Goal: Navigation & Orientation: Find specific page/section

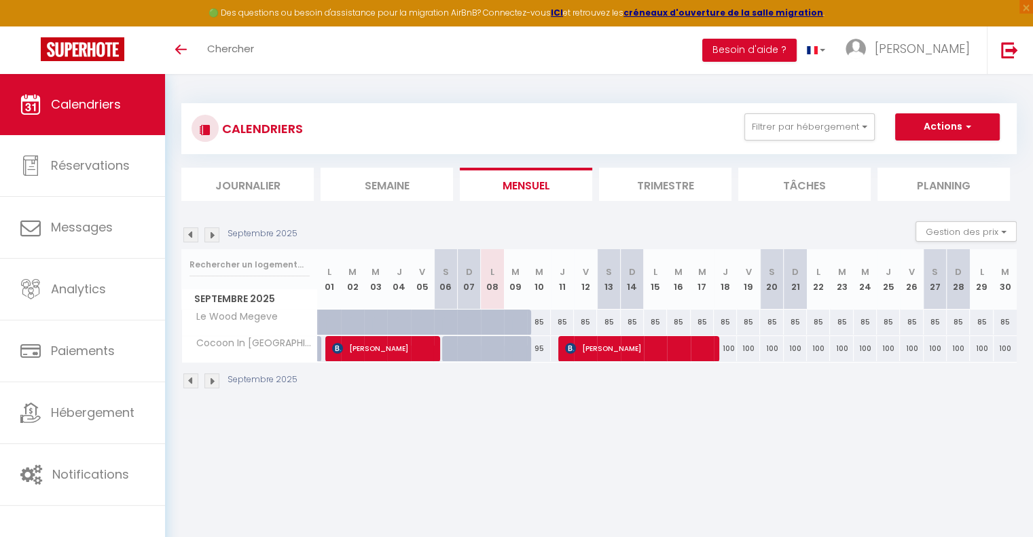
click at [215, 227] on img at bounding box center [211, 234] width 15 height 15
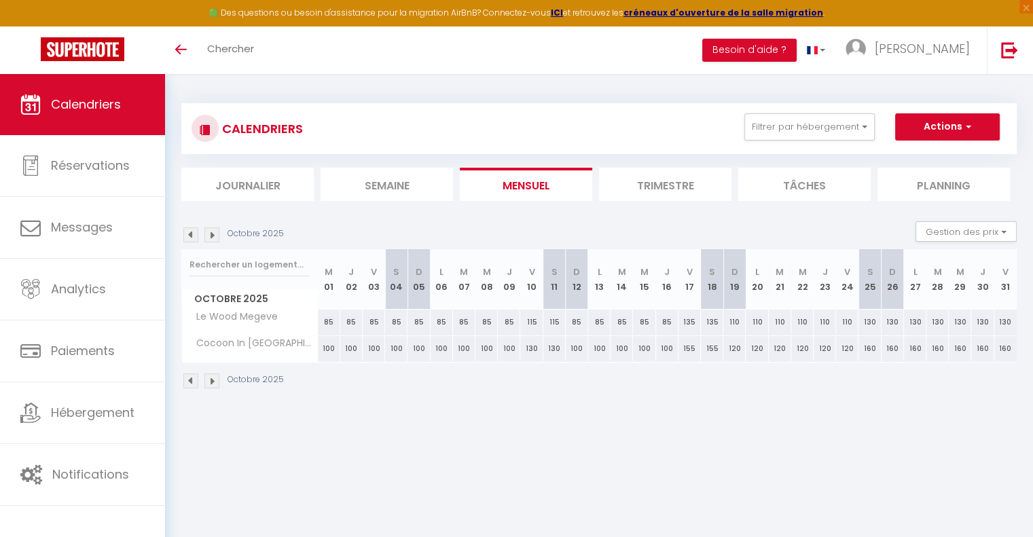
click at [215, 227] on img at bounding box center [211, 234] width 15 height 15
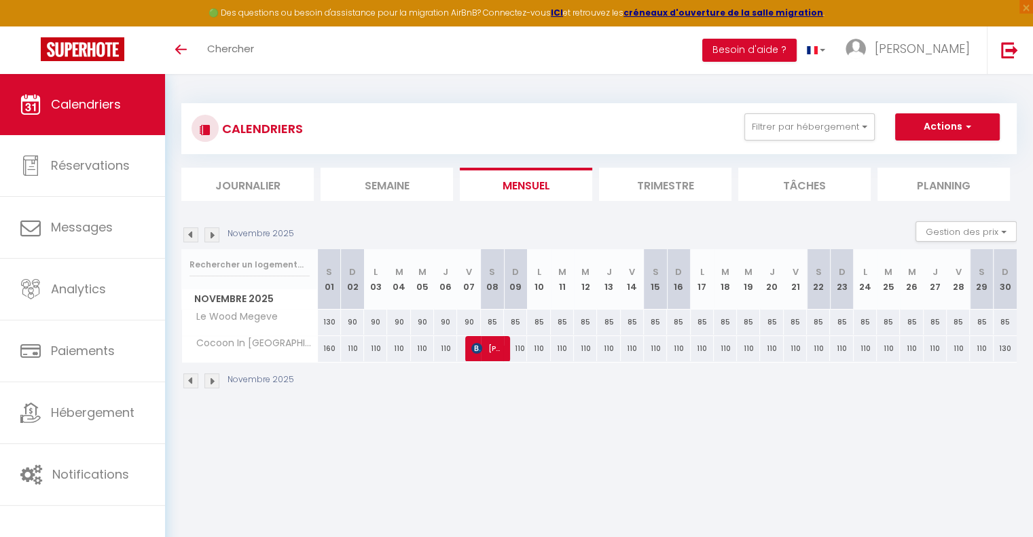
click at [185, 236] on img at bounding box center [190, 234] width 15 height 15
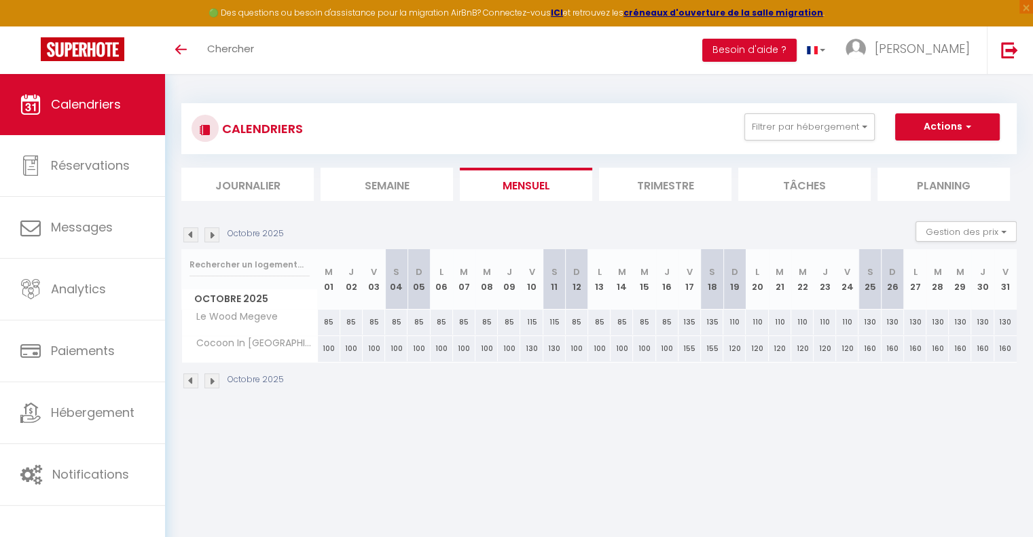
click at [209, 234] on img at bounding box center [211, 234] width 15 height 15
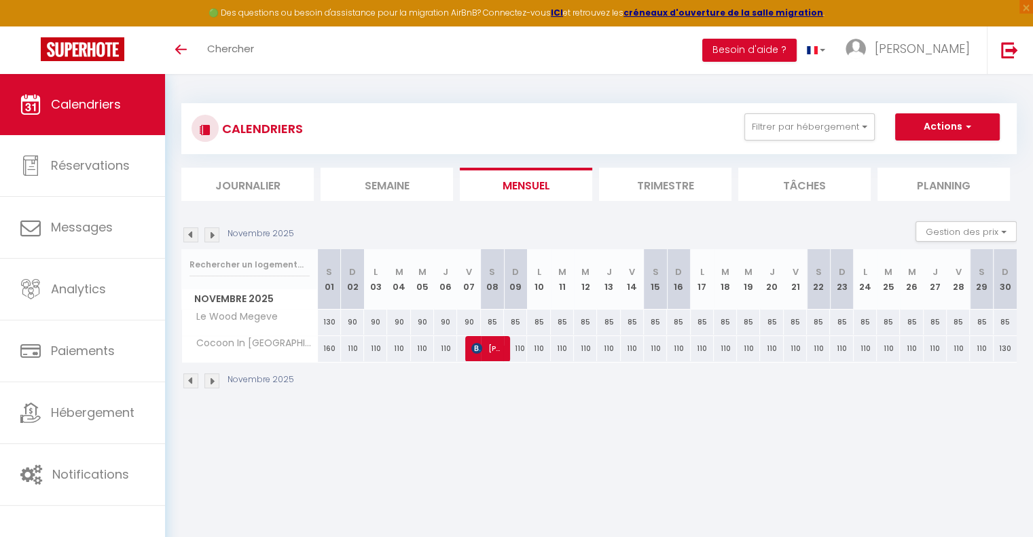
click at [209, 234] on img at bounding box center [211, 234] width 15 height 15
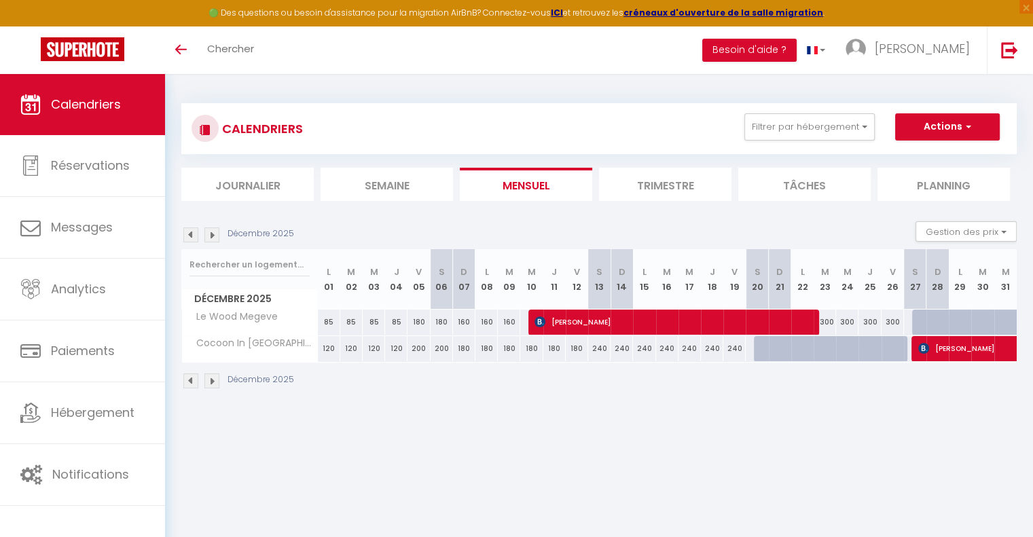
click at [209, 234] on img at bounding box center [211, 234] width 15 height 15
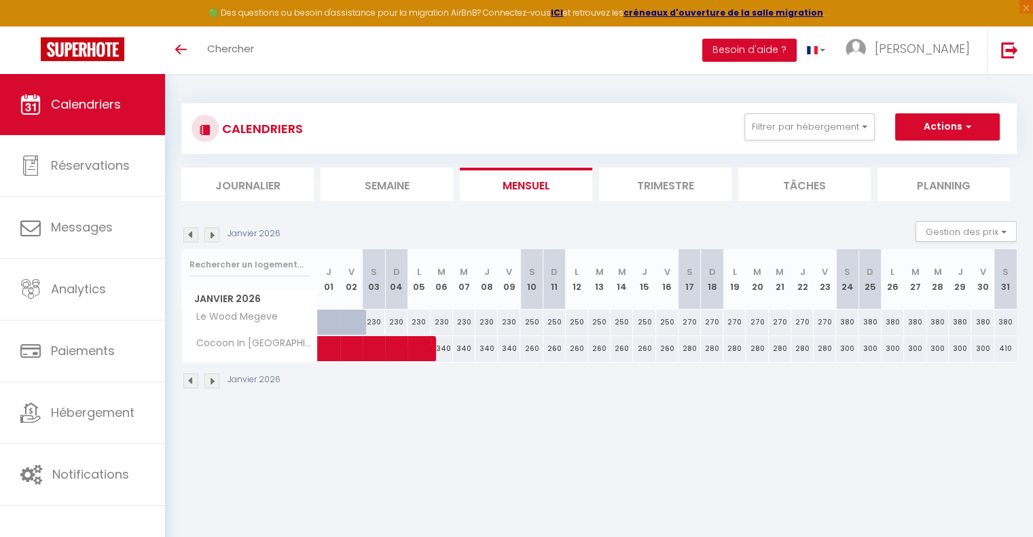
click at [209, 234] on img at bounding box center [211, 234] width 15 height 15
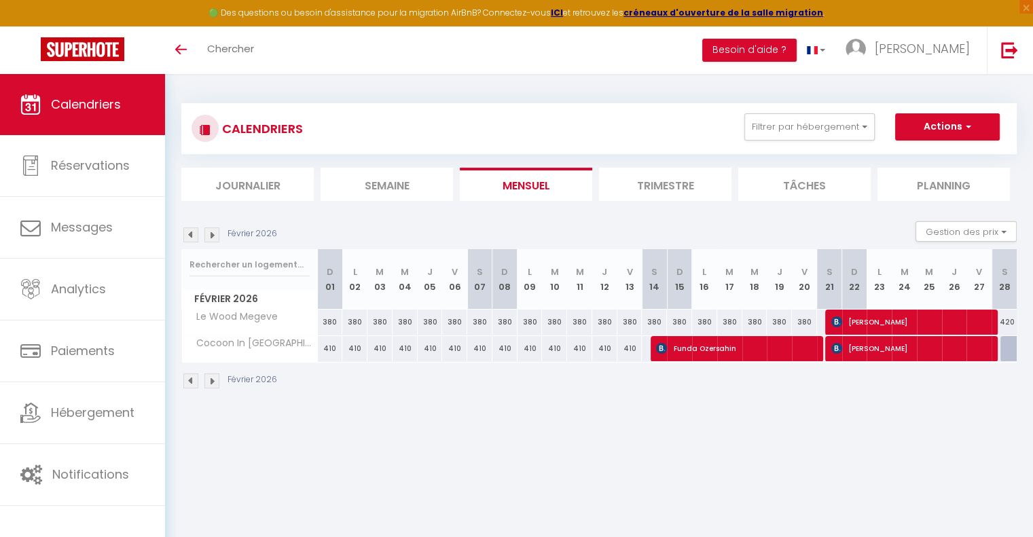
click at [209, 234] on img at bounding box center [211, 234] width 15 height 15
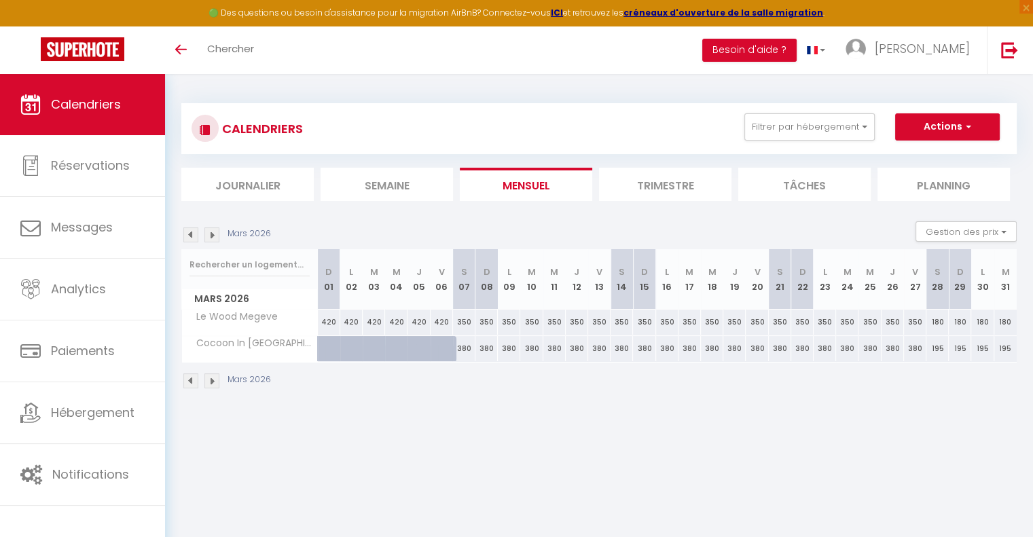
click at [209, 234] on img at bounding box center [211, 234] width 15 height 15
